Goal: Task Accomplishment & Management: Use online tool/utility

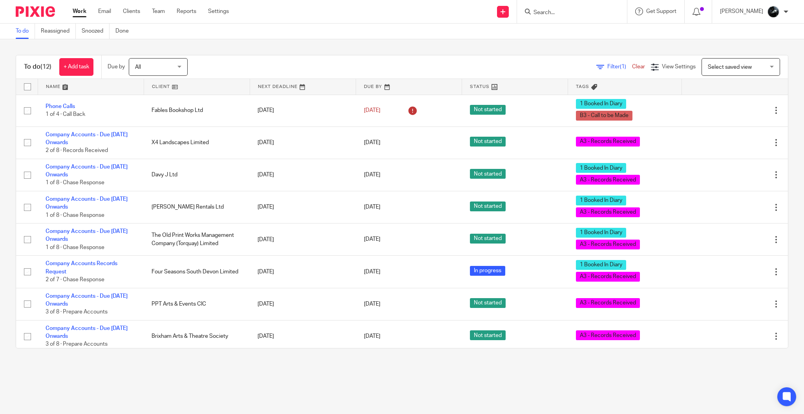
click at [397, 67] on span "Select saved view" at bounding box center [730, 66] width 44 height 5
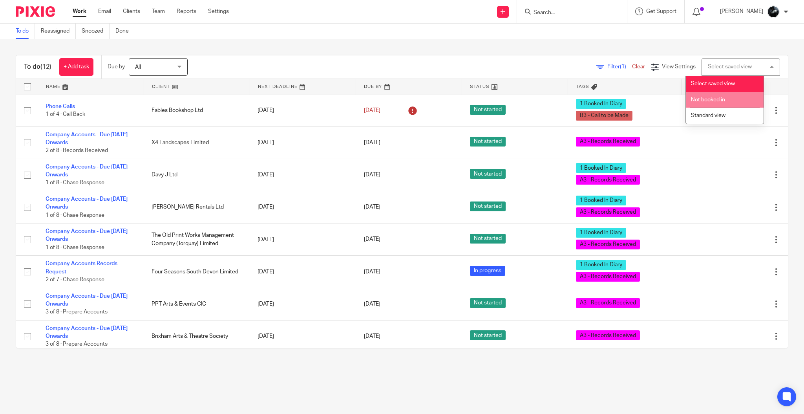
click at [397, 92] on li "Not booked in" at bounding box center [725, 100] width 78 height 16
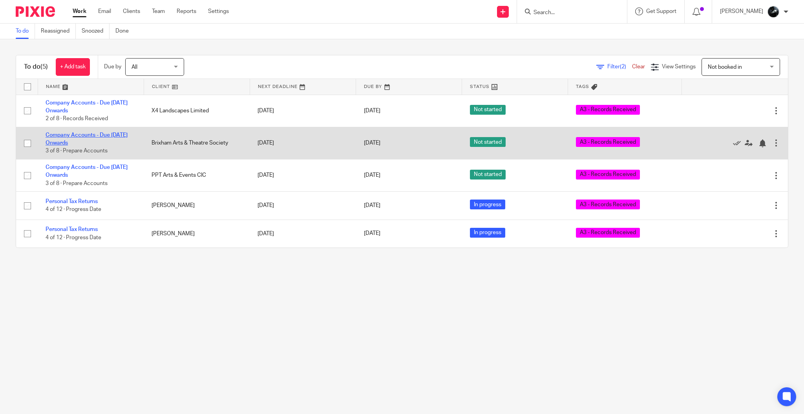
click at [101, 137] on link "Company Accounts - Due [DATE] Onwards" at bounding box center [87, 138] width 82 height 13
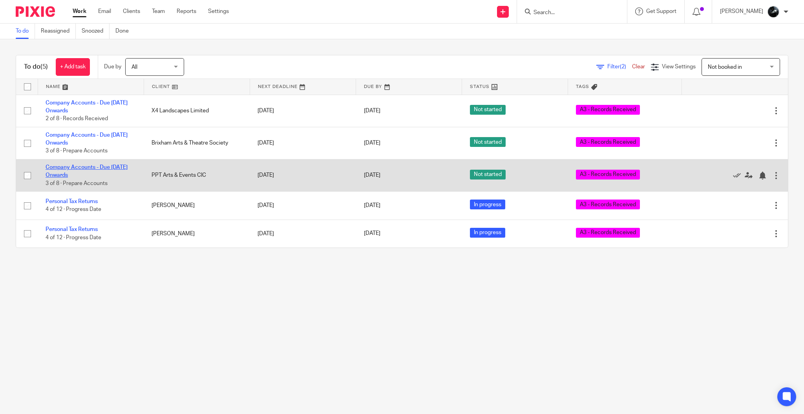
click at [101, 166] on link "Company Accounts - Due [DATE] Onwards" at bounding box center [87, 171] width 82 height 13
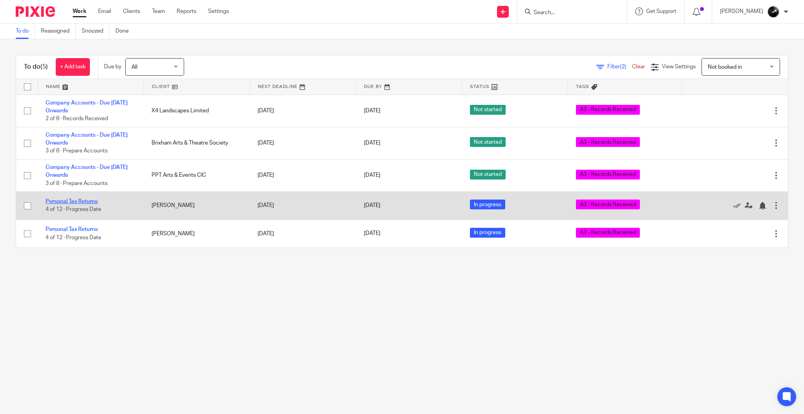
click at [89, 204] on link "Personal Tax Returns" at bounding box center [72, 201] width 52 height 5
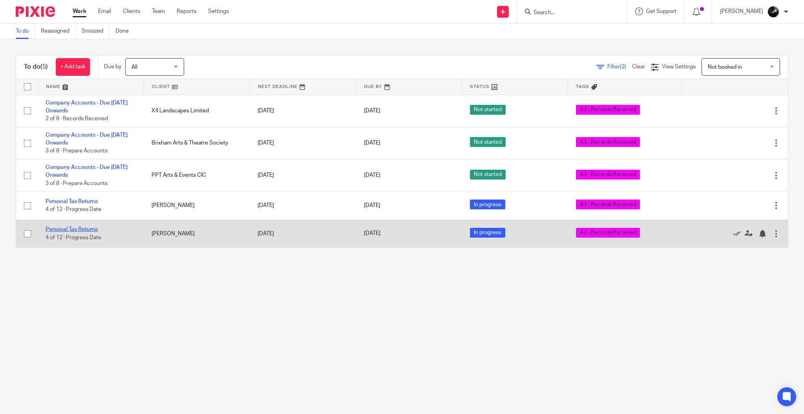
click at [86, 232] on td "Personal Tax Returns 4 of 12 · Progress Date" at bounding box center [91, 233] width 106 height 28
click at [90, 231] on link "Personal Tax Returns" at bounding box center [72, 229] width 52 height 5
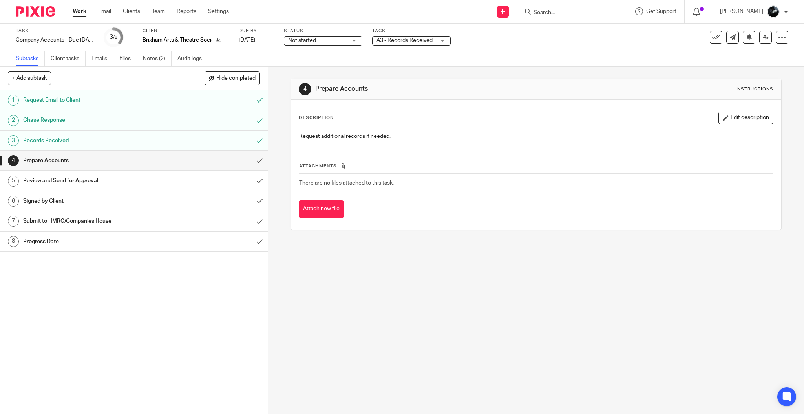
click at [416, 35] on div "Tags A3 - Records Received On Hold External Bookkeeper Urgent C4- With Debt Col…" at bounding box center [411, 37] width 79 height 19
click at [426, 38] on span "A3 - Records Received" at bounding box center [405, 40] width 56 height 5
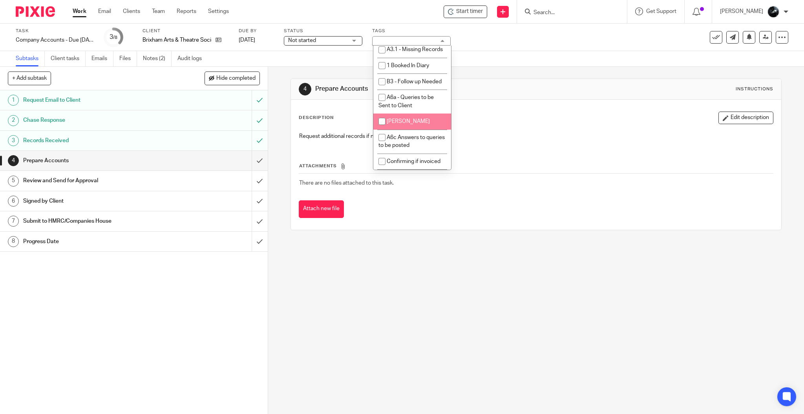
scroll to position [641, 0]
drag, startPoint x: 399, startPoint y: 160, endPoint x: 399, endPoint y: 136, distance: 23.6
click at [399, 69] on span "1 Booked In Diary" at bounding box center [408, 66] width 42 height 5
checkbox input "true"
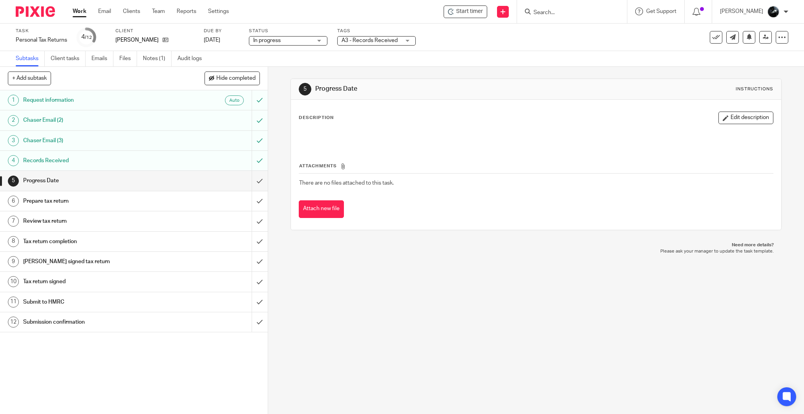
click at [386, 37] on span "A3 - Records Received" at bounding box center [371, 41] width 59 height 8
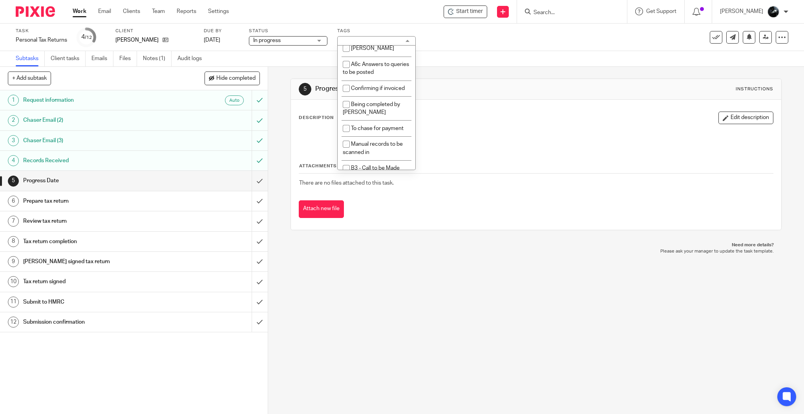
scroll to position [733, 0]
checkbox input "true"
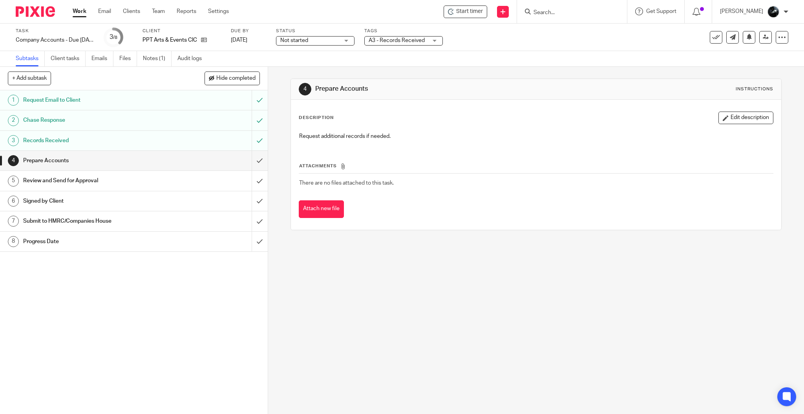
click at [394, 46] on div "Tags A3 - Records Received On Hold External Bookkeeper Urgent C4- With Debt Col…" at bounding box center [403, 37] width 79 height 19
drag, startPoint x: 398, startPoint y: 42, endPoint x: 401, endPoint y: 38, distance: 5.3
click at [398, 42] on span "A3 - Records Received" at bounding box center [397, 40] width 56 height 5
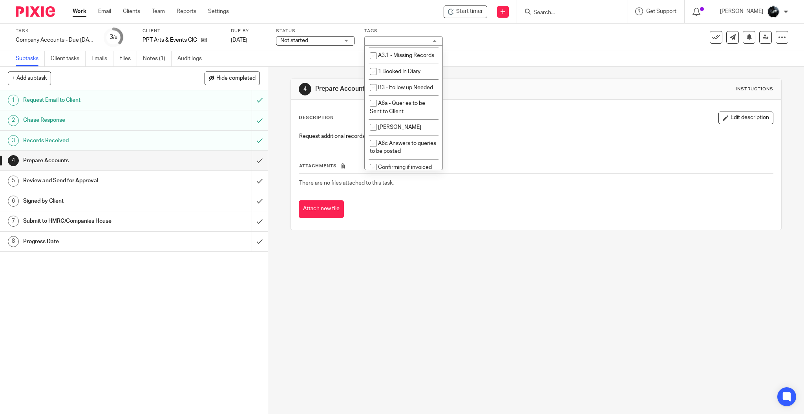
scroll to position [680, 0]
drag, startPoint x: 407, startPoint y: 122, endPoint x: 406, endPoint y: 117, distance: 5.2
click at [407, 30] on span "1 Booked In Diary" at bounding box center [399, 27] width 42 height 5
checkbox input "true"
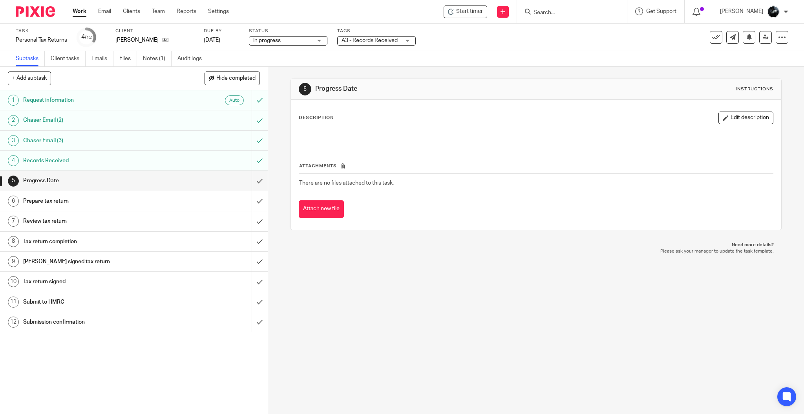
click at [359, 36] on div "A3 - Records Received" at bounding box center [376, 40] width 79 height 9
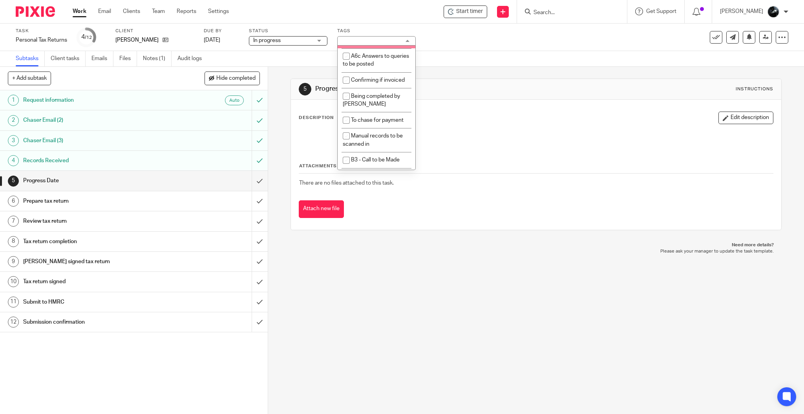
scroll to position [733, 0]
checkbox input "true"
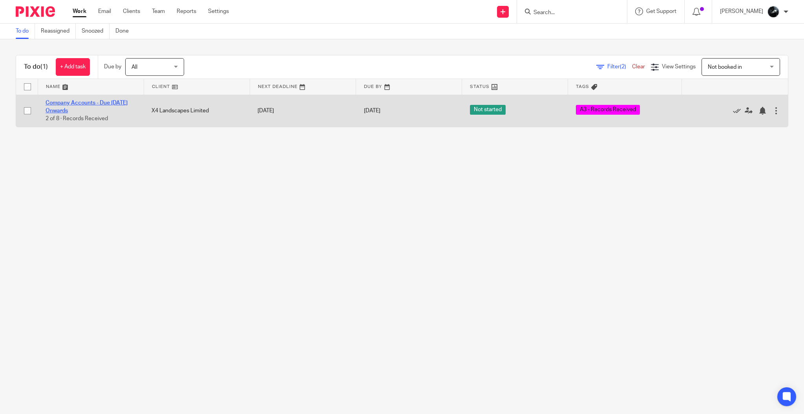
click at [97, 102] on link "Company Accounts - Due [DATE] Onwards" at bounding box center [87, 106] width 82 height 13
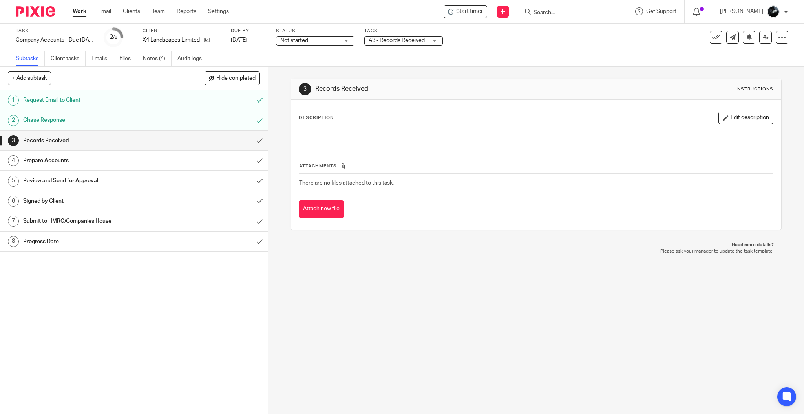
click at [436, 42] on div "A3 - Records Received" at bounding box center [403, 40] width 79 height 9
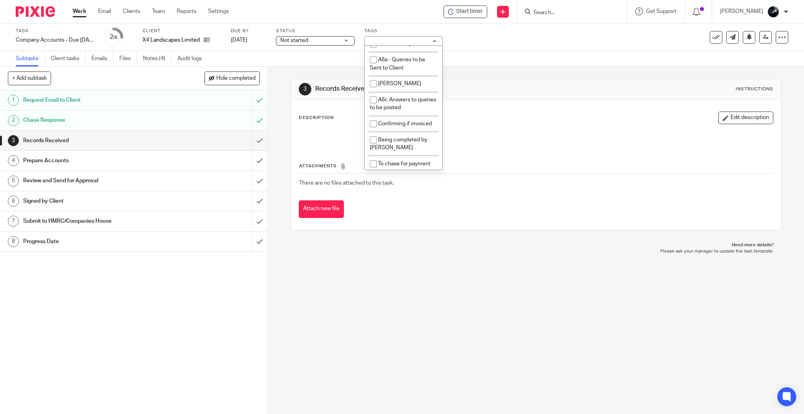
scroll to position [680, 0]
click at [401, 30] on span "1 Booked In Diary" at bounding box center [399, 27] width 42 height 5
checkbox input "true"
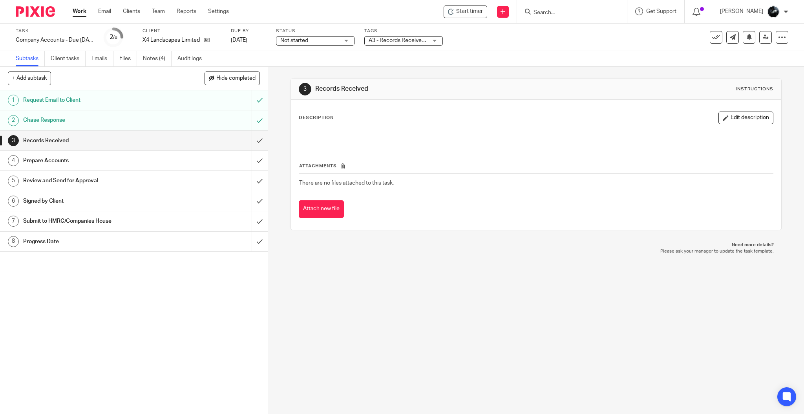
click at [428, 294] on div "3 Records Received Instructions Description Edit description Attachments There …" at bounding box center [536, 240] width 536 height 347
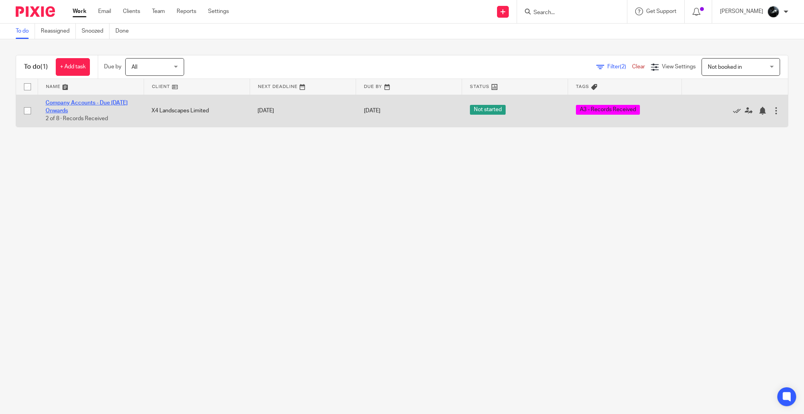
click at [97, 101] on link "Company Accounts - Due [DATE] Onwards" at bounding box center [87, 106] width 82 height 13
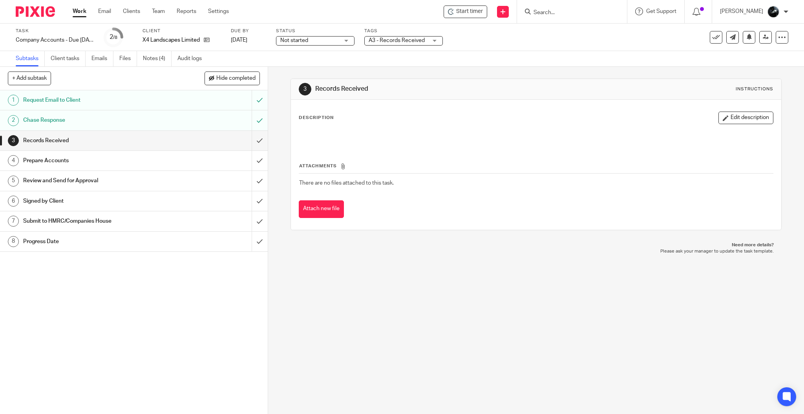
click at [387, 43] on span "A3 - Records Received" at bounding box center [397, 40] width 56 height 5
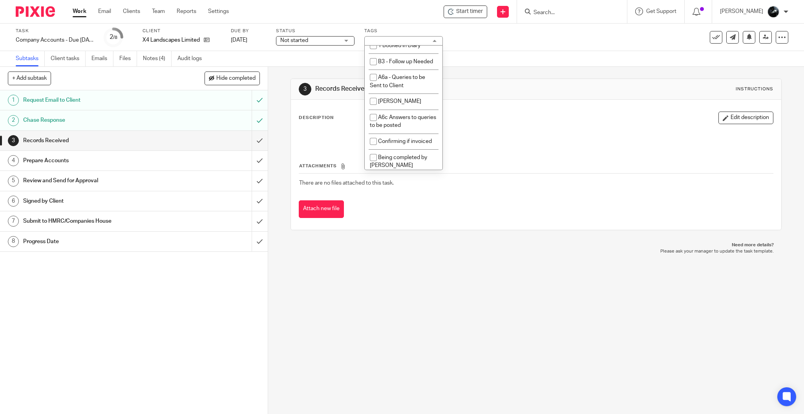
scroll to position [680, 0]
click at [411, 30] on span "1 Booked In Diary" at bounding box center [399, 27] width 42 height 5
checkbox input "true"
click at [514, 101] on div "Description Edit description Attachments There are no files attached to this ta…" at bounding box center [536, 165] width 491 height 130
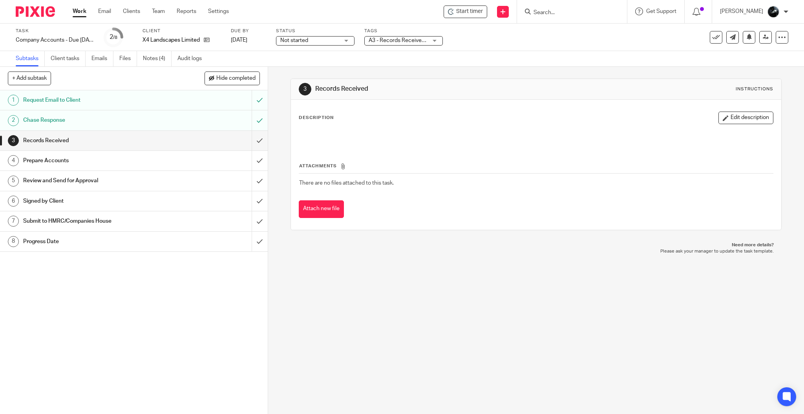
click at [46, 16] on img at bounding box center [35, 11] width 39 height 11
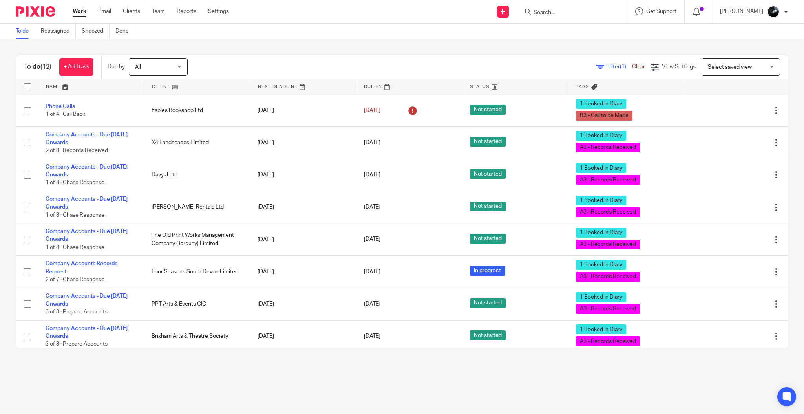
click at [713, 69] on span "Select saved view" at bounding box center [730, 66] width 44 height 5
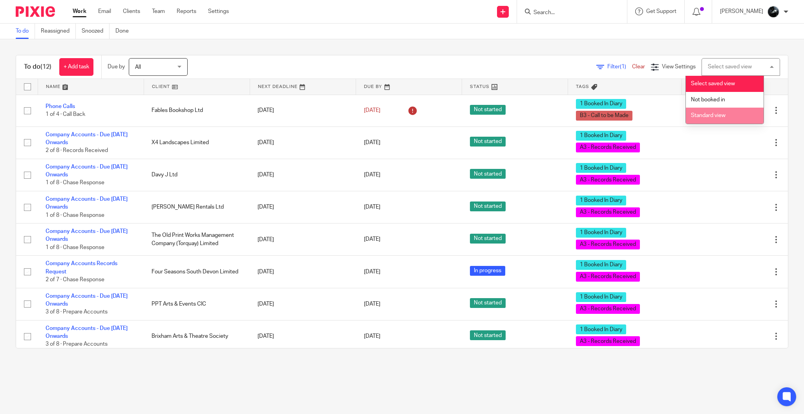
click at [711, 111] on li "Standard view" at bounding box center [725, 116] width 78 height 16
